Goal: Task Accomplishment & Management: Use online tool/utility

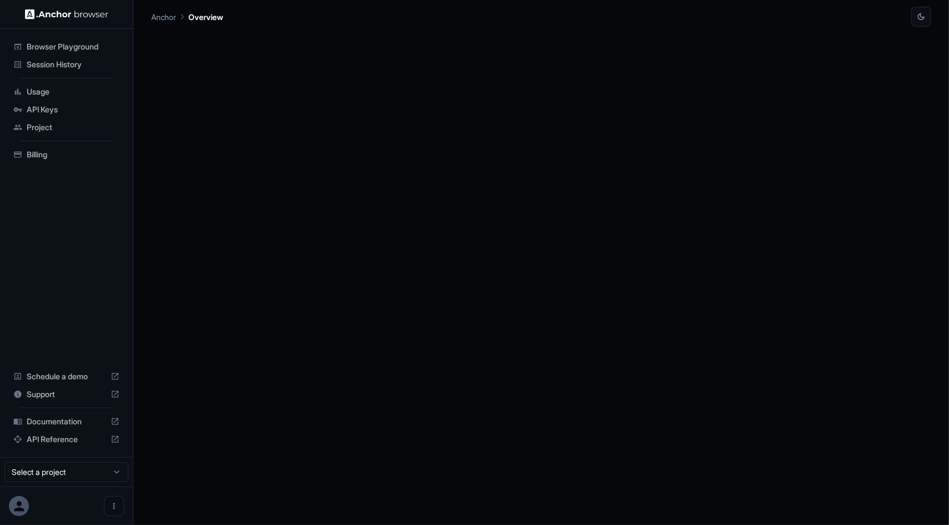
click at [80, 45] on span "Browser Playground" at bounding box center [73, 46] width 93 height 11
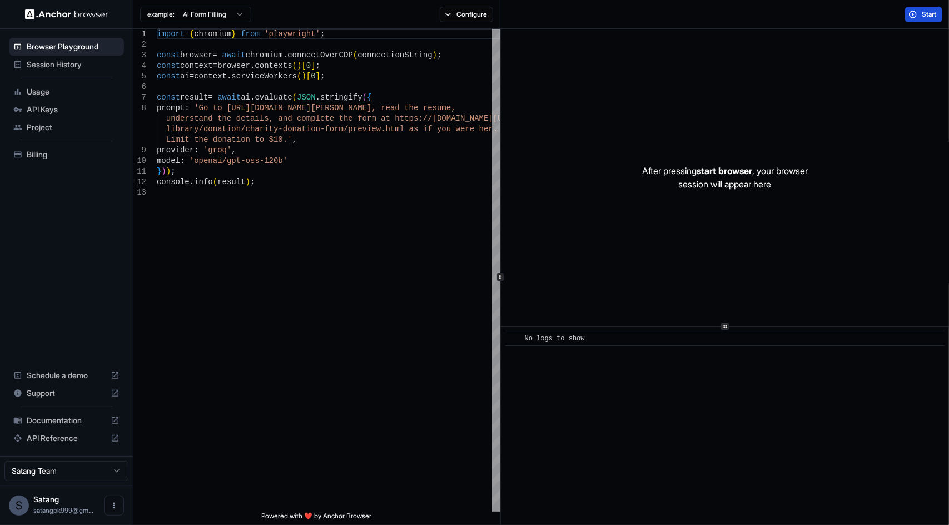
click at [917, 16] on button "Start" at bounding box center [923, 15] width 37 height 16
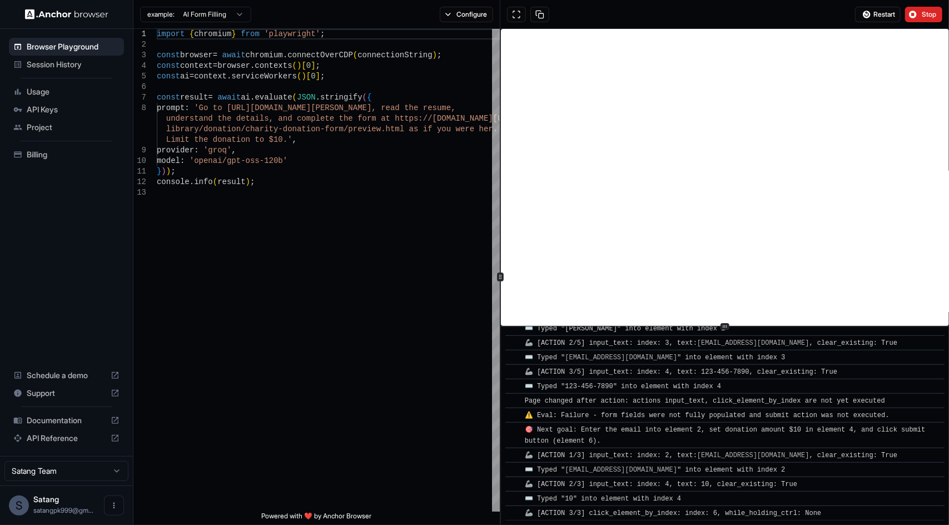
scroll to position [476, 0]
click at [915, 17] on button "Stop" at bounding box center [923, 15] width 37 height 16
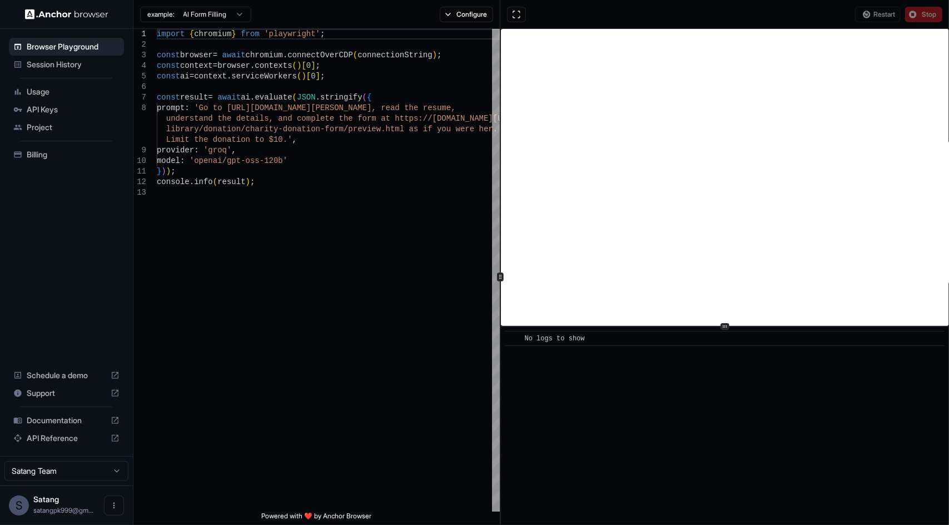
scroll to position [0, 0]
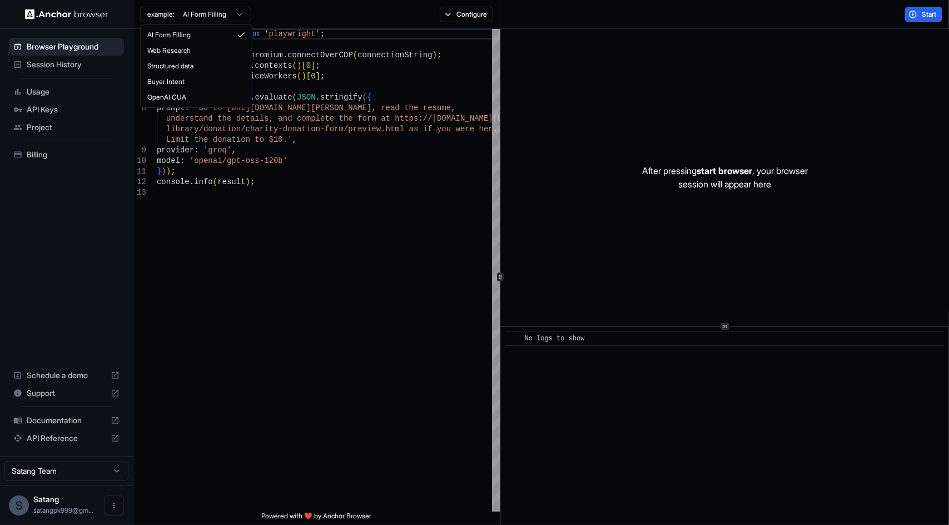
click at [229, 16] on html "Browser Playground Session History Usage API Keys Project Billing Schedule a de…" at bounding box center [474, 262] width 949 height 525
click at [42, 15] on html "Browser Playground Session History Usage API Keys Project Billing Schedule a de…" at bounding box center [474, 262] width 949 height 525
click at [42, 15] on img at bounding box center [66, 14] width 83 height 11
click at [64, 64] on span "Session History" at bounding box center [73, 64] width 93 height 11
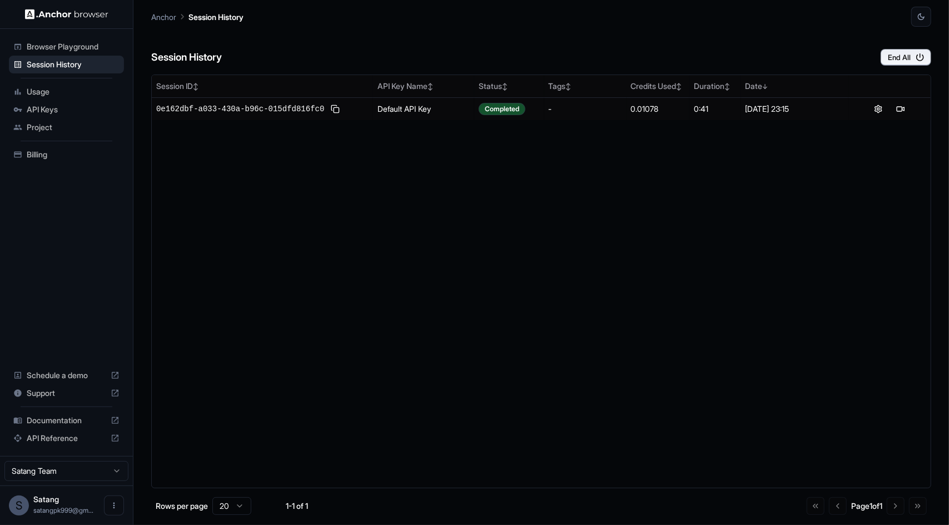
click at [43, 96] on span "Usage" at bounding box center [73, 91] width 93 height 11
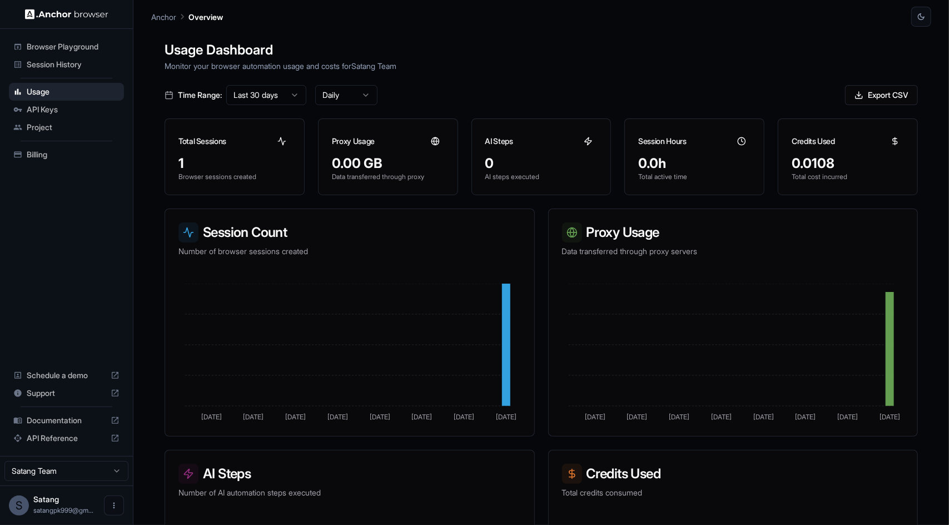
scroll to position [152, 0]
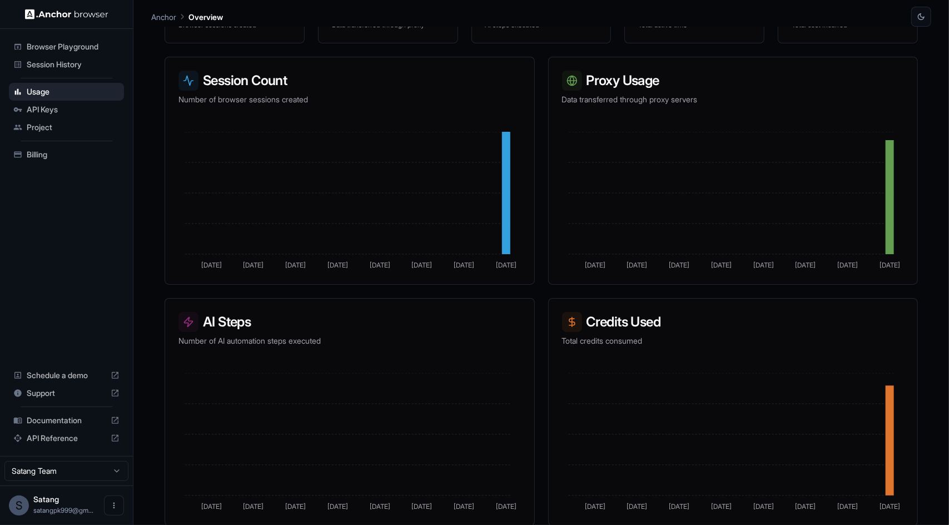
click at [81, 377] on span "Schedule a demo" at bounding box center [67, 375] width 80 height 11
click at [171, 16] on p "Anchor" at bounding box center [163, 17] width 25 height 12
click at [153, 16] on p "Anchor" at bounding box center [163, 17] width 25 height 12
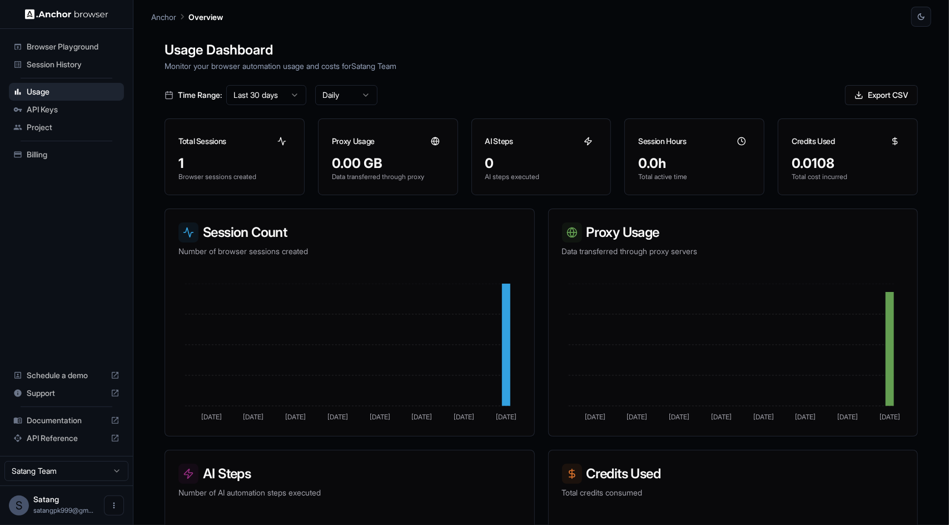
click at [167, 17] on p "Anchor" at bounding box center [163, 17] width 25 height 12
click at [62, 42] on span "Browser Playground" at bounding box center [73, 46] width 93 height 11
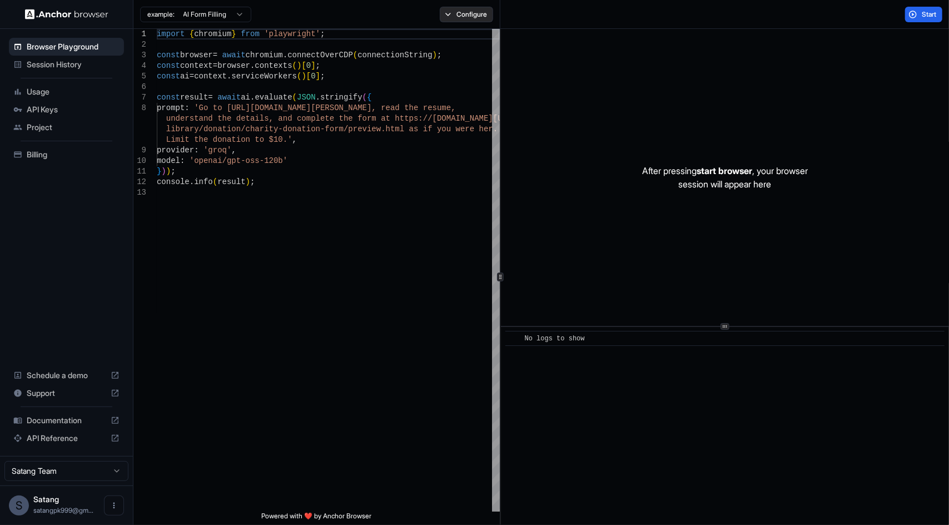
click at [451, 14] on button "Configure" at bounding box center [467, 15] width 54 height 16
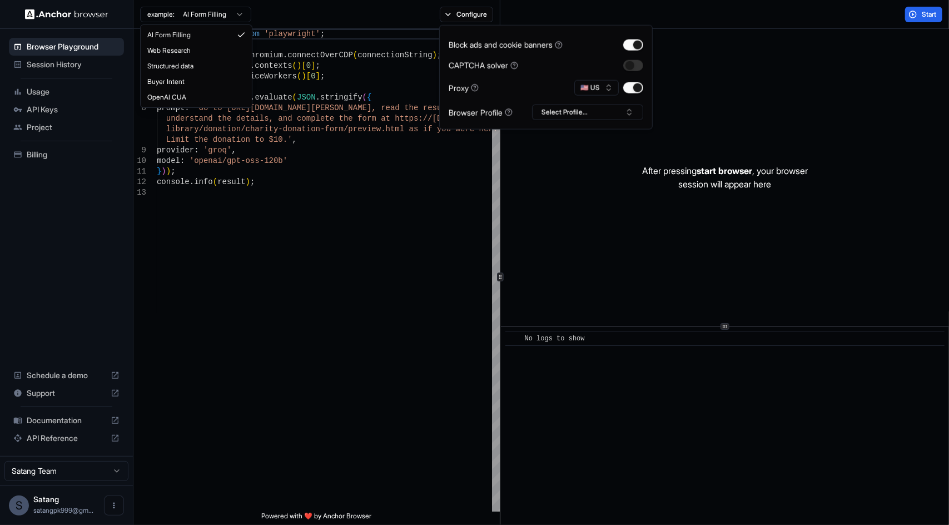
click at [216, 8] on html "Browser Playground Session History Usage API Keys Project Billing Schedule a de…" at bounding box center [474, 262] width 949 height 525
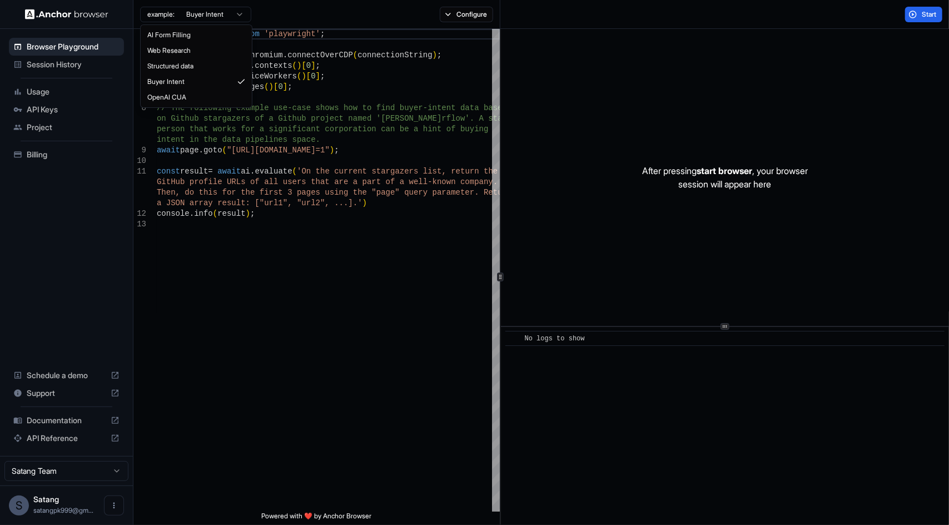
click at [234, 14] on html "Browser Playground Session History Usage API Keys Project Billing Schedule a de…" at bounding box center [474, 262] width 949 height 525
type textarea "**********"
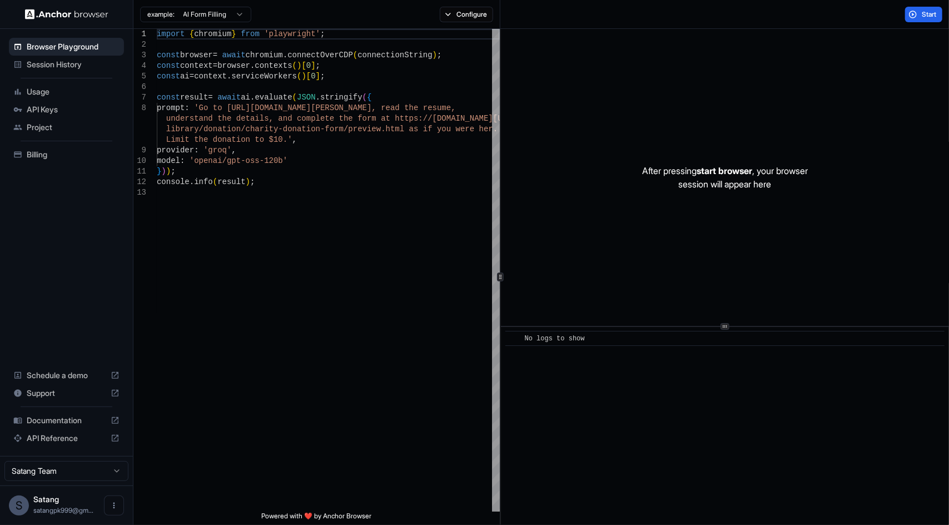
click at [784, 93] on div "After pressing start browser , your browser session will appear here" at bounding box center [725, 177] width 448 height 297
click at [34, 127] on span "Project" at bounding box center [73, 127] width 93 height 11
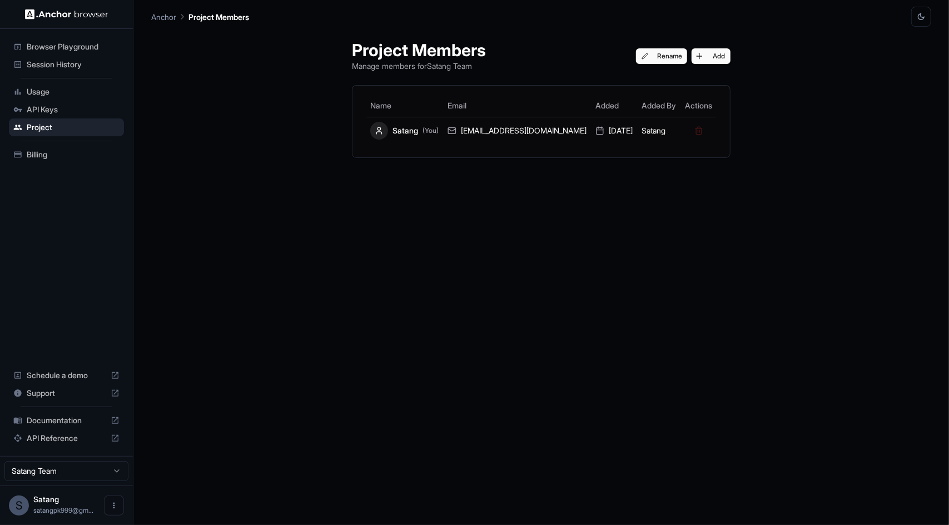
click at [919, 16] on icon "button" at bounding box center [921, 16] width 9 height 9
click at [916, 62] on li "Light" at bounding box center [908, 61] width 35 height 18
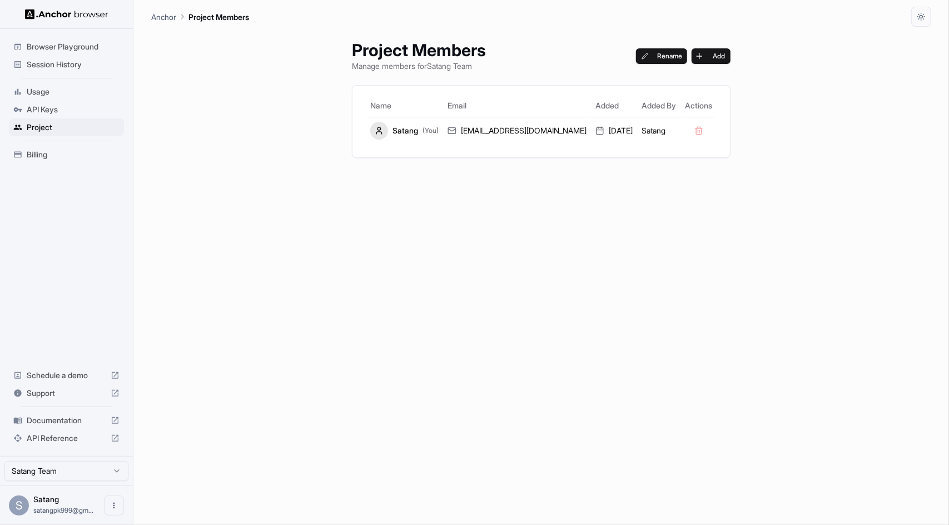
click at [162, 17] on p "Anchor" at bounding box center [163, 17] width 25 height 12
click at [75, 43] on span "Browser Playground" at bounding box center [73, 46] width 93 height 11
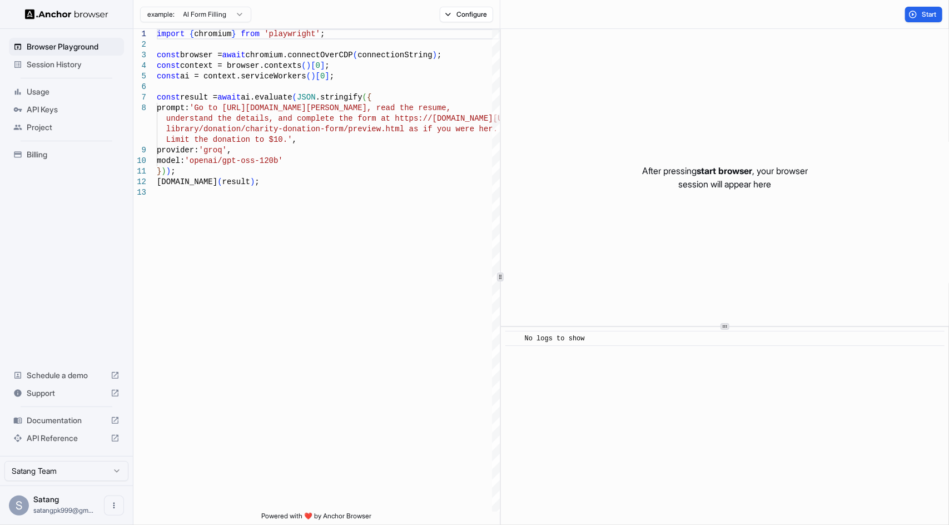
click at [34, 94] on span "Usage" at bounding box center [73, 91] width 93 height 11
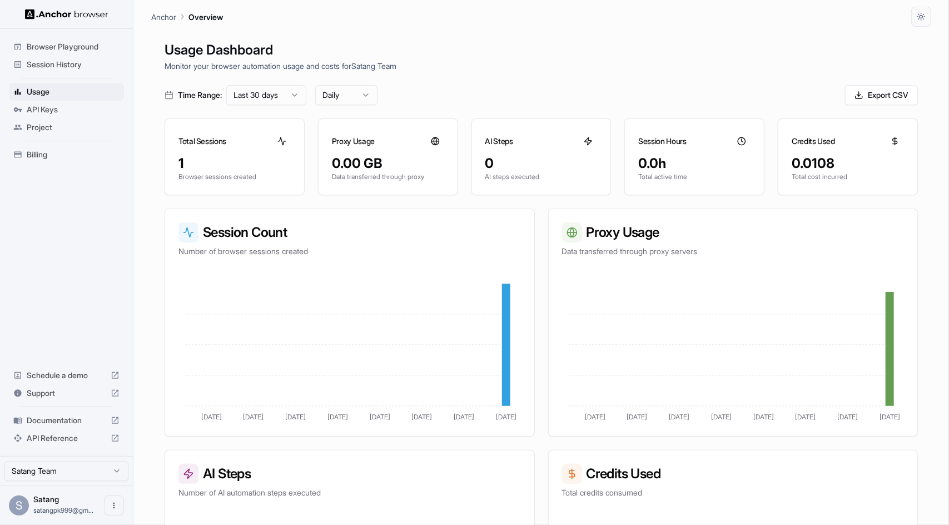
click at [890, 149] on div at bounding box center [895, 141] width 18 height 18
